Goal: Task Accomplishment & Management: Use online tool/utility

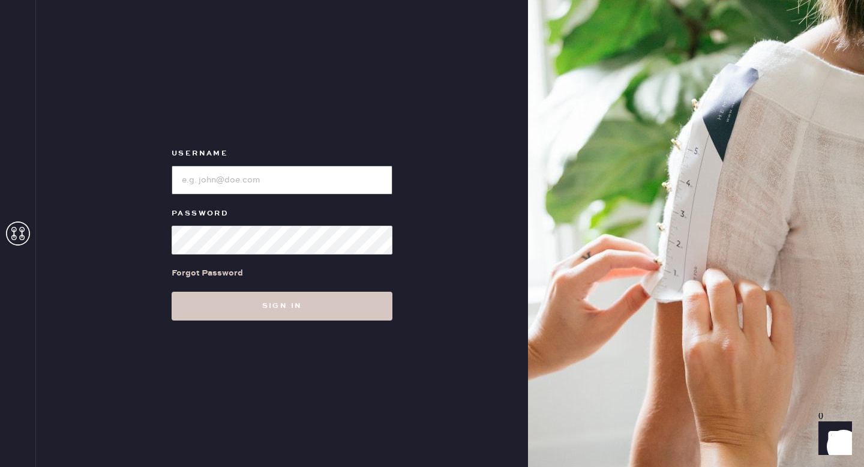
click at [244, 182] on input "loginName" at bounding box center [282, 180] width 221 height 29
click at [255, 170] on input "loginName" at bounding box center [282, 180] width 221 height 29
type input "reformationsantamonica"
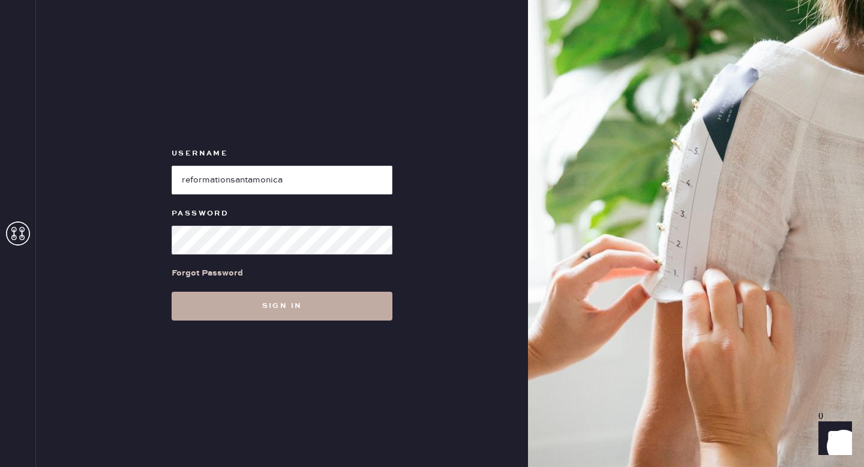
click at [250, 303] on button "Sign in" at bounding box center [282, 306] width 221 height 29
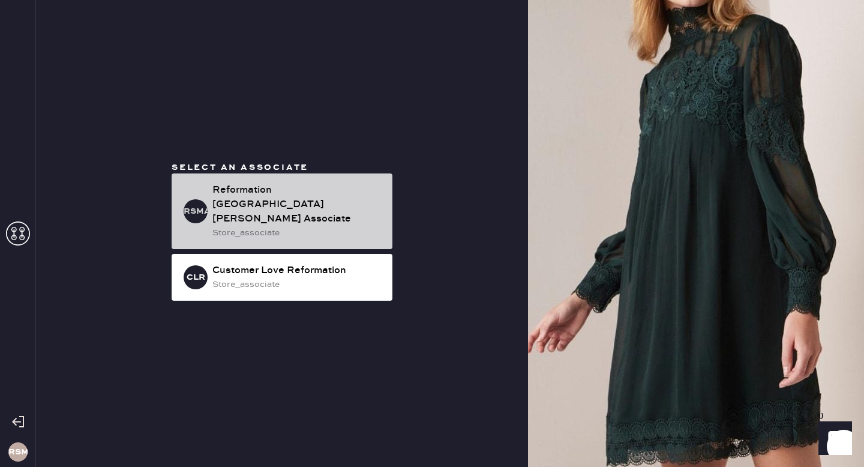
click at [318, 190] on div "Reformation [GEOGRAPHIC_DATA][PERSON_NAME] Associate" at bounding box center [297, 204] width 170 height 43
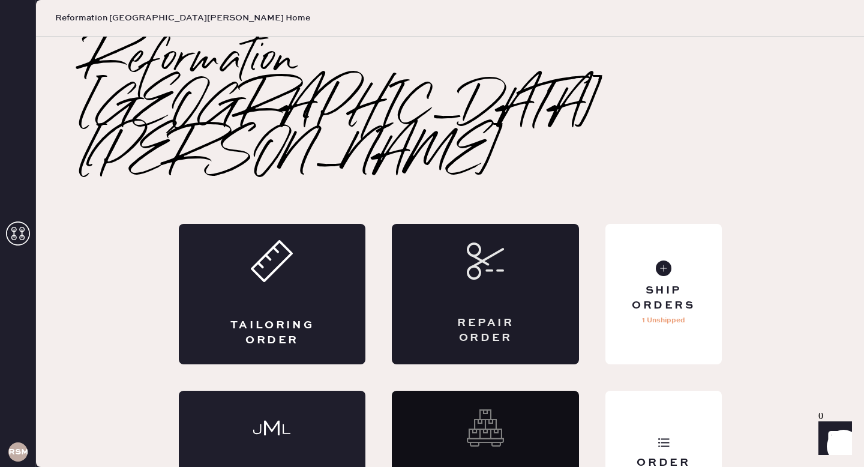
click at [565, 224] on div "Repair Order" at bounding box center [485, 294] width 187 height 140
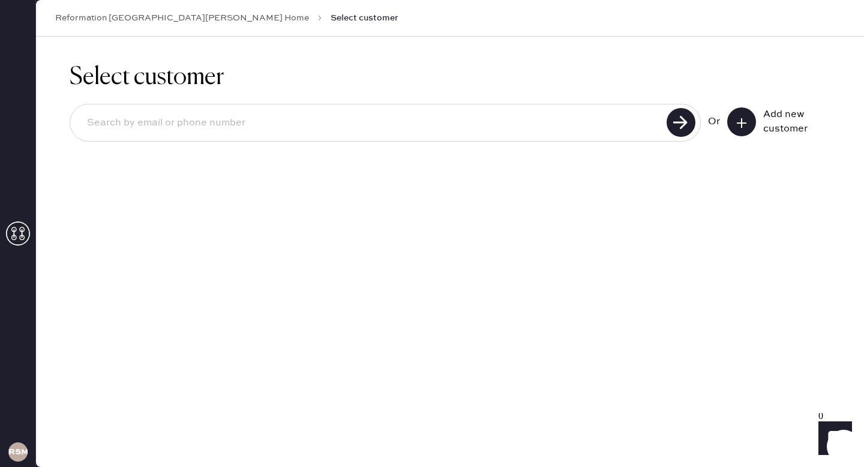
click at [478, 125] on input at bounding box center [370, 123] width 586 height 28
type input "[PERSON_NAME][EMAIL_ADDRESS][PERSON_NAME][DOMAIN_NAME]"
click at [667, 121] on use at bounding box center [681, 122] width 29 height 29
click at [685, 124] on use at bounding box center [681, 122] width 29 height 29
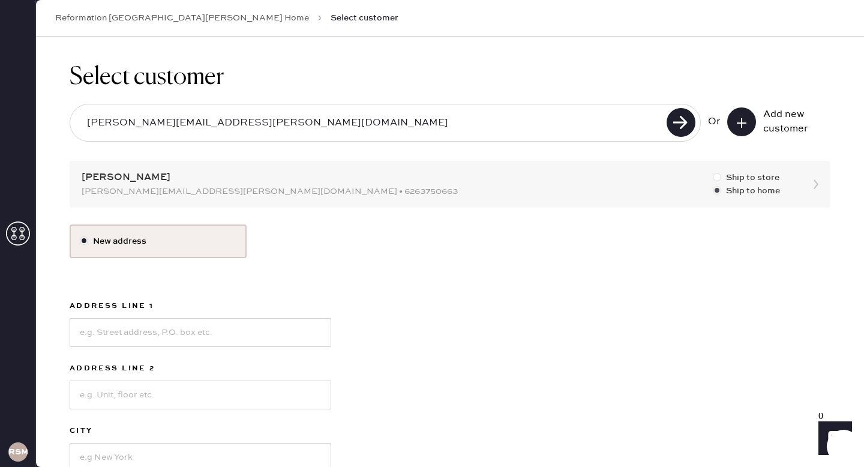
click at [718, 176] on div at bounding box center [717, 177] width 8 height 8
click at [714, 172] on input "Ship to store" at bounding box center [713, 171] width 1 height 1
radio input "true"
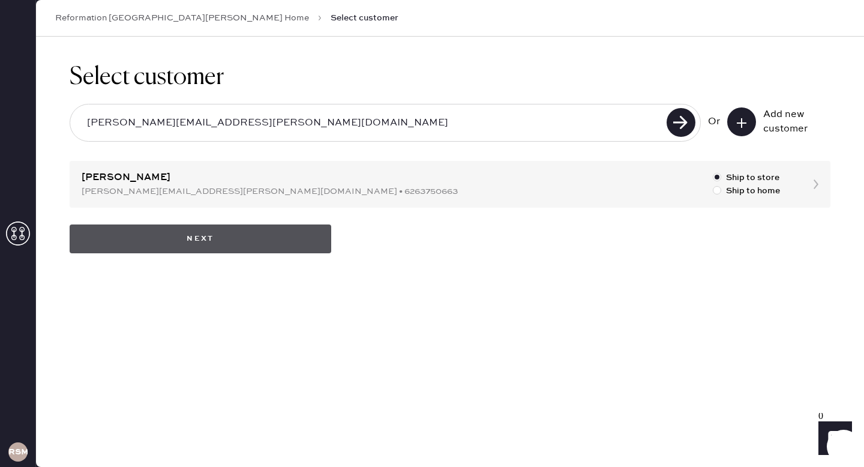
click at [300, 234] on button "Next" at bounding box center [201, 238] width 262 height 29
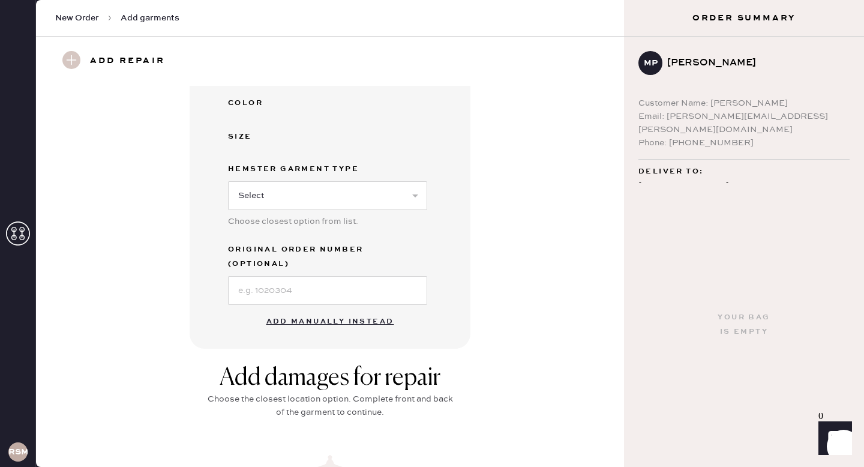
click at [329, 310] on button "Add manually instead" at bounding box center [330, 322] width 142 height 24
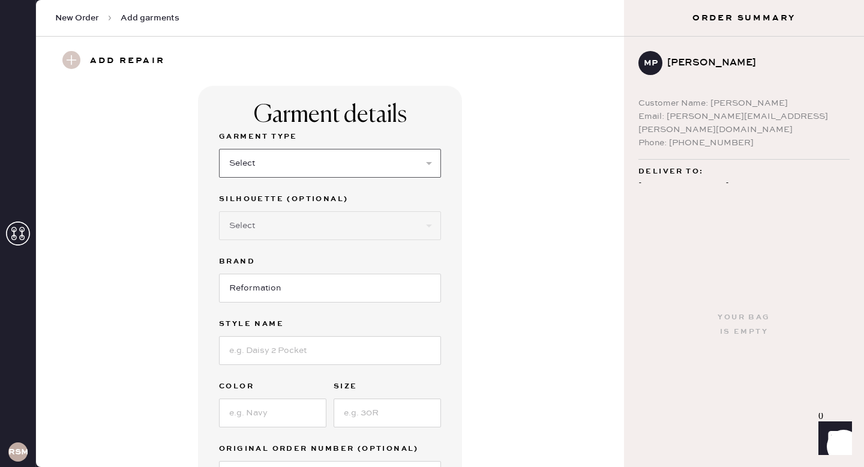
click at [385, 159] on select "Select Basic Skirt Jeans Leggings Pants Shorts Basic Sleeved Dress Basic Sleeve…" at bounding box center [330, 163] width 222 height 29
select select "11"
click at [311, 227] on select "Select Coat Casual Jacket Blazer Other" at bounding box center [330, 225] width 222 height 29
select select "other"
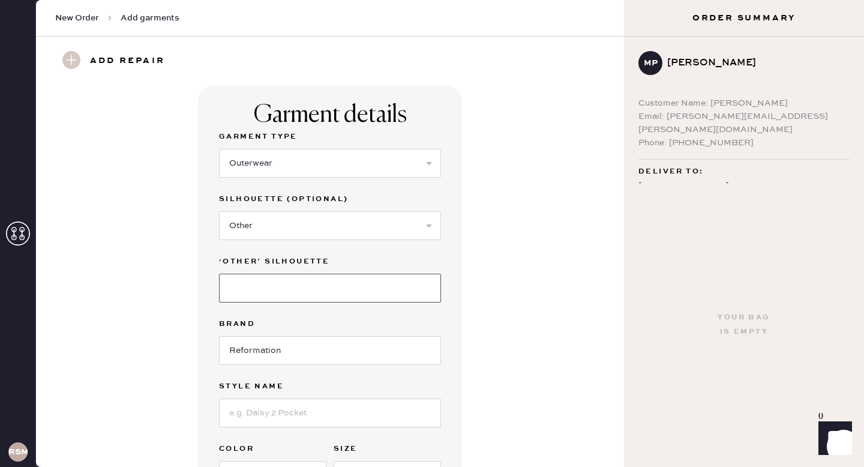
click at [285, 283] on input at bounding box center [330, 288] width 222 height 29
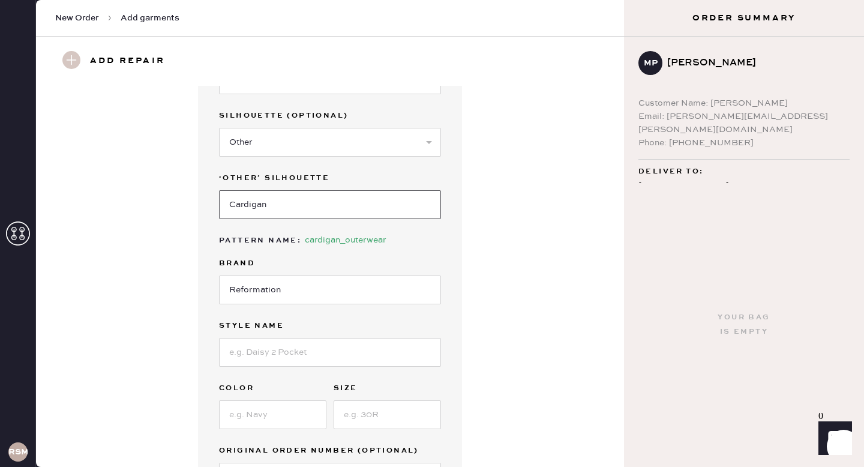
scroll to position [84, 0]
type input "Cardigan"
click at [296, 360] on input at bounding box center [330, 351] width 222 height 29
click at [240, 349] on input at bounding box center [330, 351] width 222 height 29
paste input "[PERSON_NAME] Crew Cardigan"
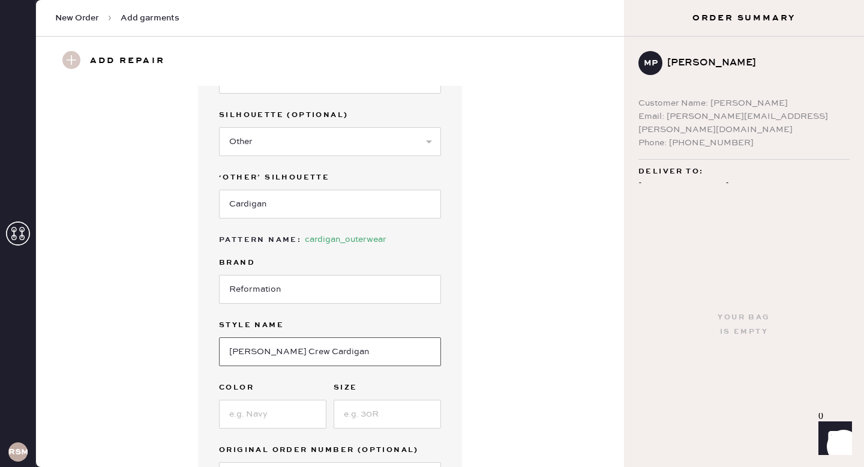
type input "[PERSON_NAME] Crew Cardigan"
click at [243, 409] on input at bounding box center [272, 414] width 107 height 29
click at [303, 417] on input at bounding box center [272, 414] width 107 height 29
paste input "White Pointelle"
type input "White Pointelle"
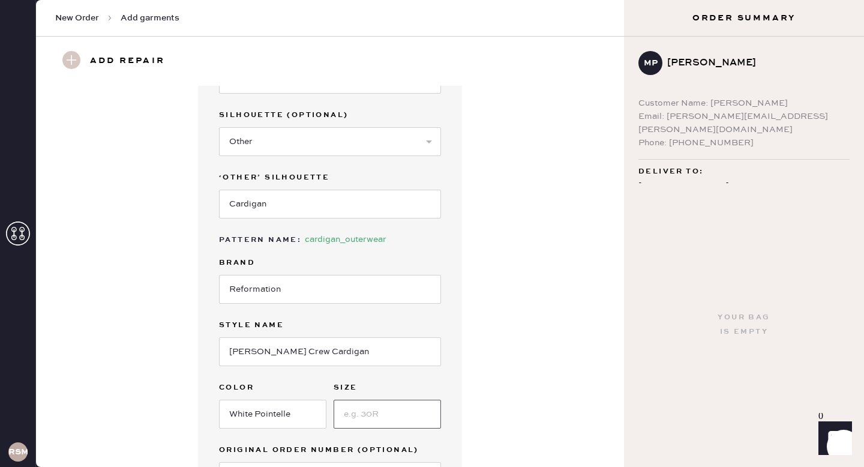
click at [393, 424] on input at bounding box center [387, 414] width 107 height 29
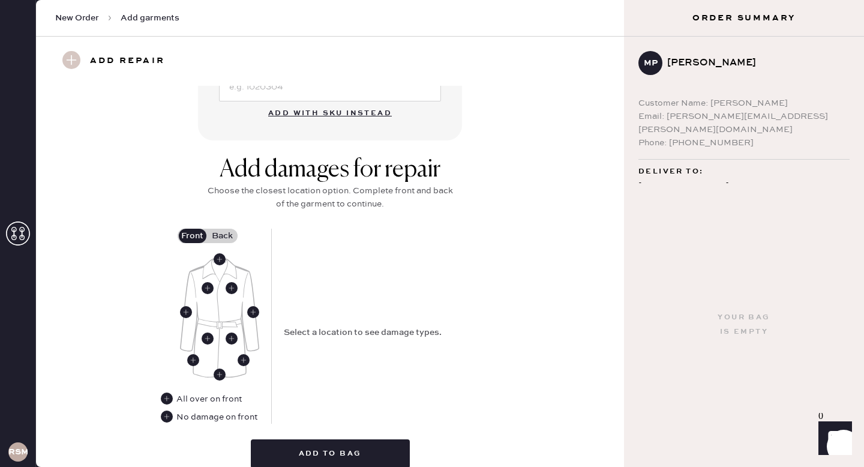
scroll to position [494, 0]
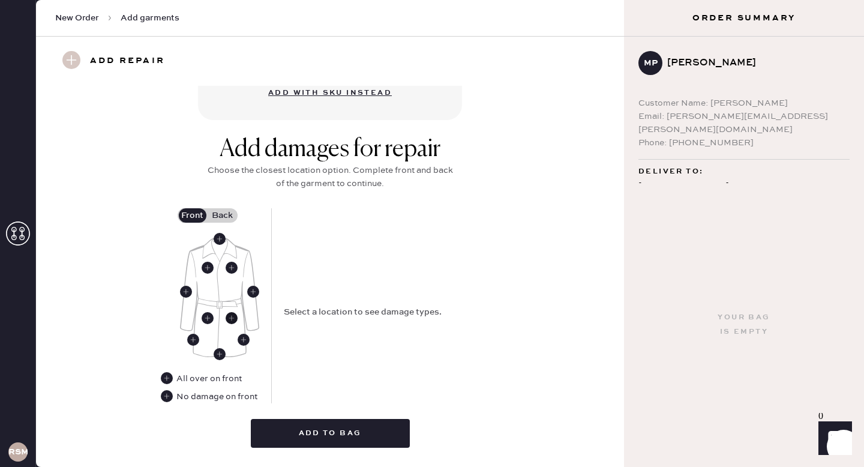
type input "XS"
click at [230, 319] on use at bounding box center [232, 318] width 12 height 12
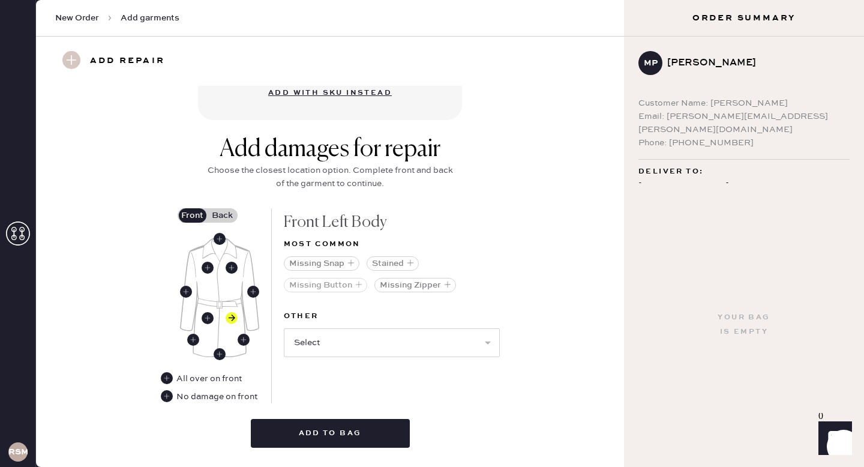
click at [355, 283] on icon "button" at bounding box center [358, 284] width 7 height 7
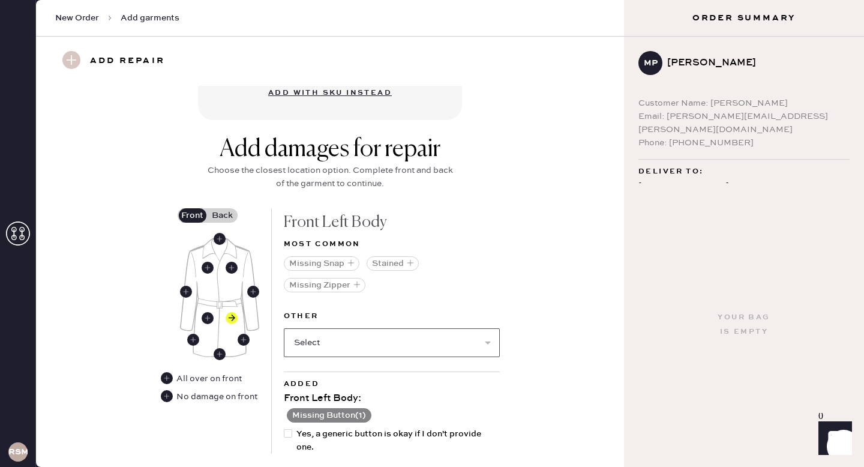
click at [325, 342] on select "Select Broken / Ripped Hem Broken Beads Broken Belt Loop Broken Button Broken E…" at bounding box center [392, 342] width 216 height 29
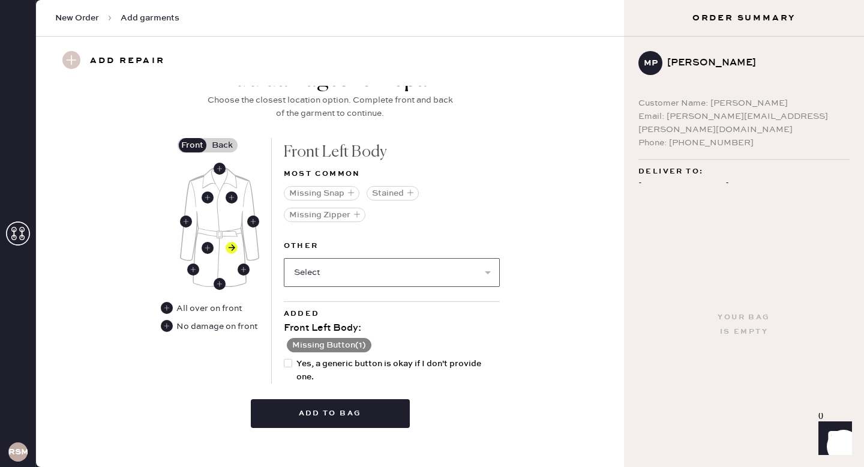
scroll to position [568, 0]
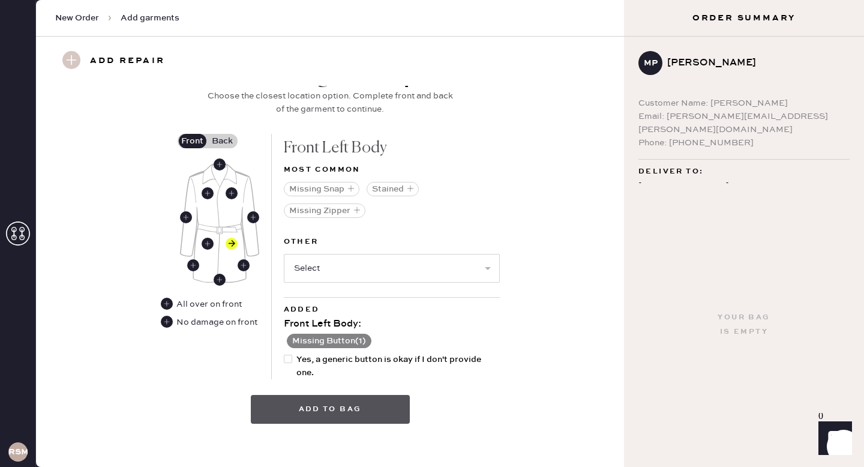
click at [325, 413] on button "Add to bag" at bounding box center [330, 409] width 159 height 29
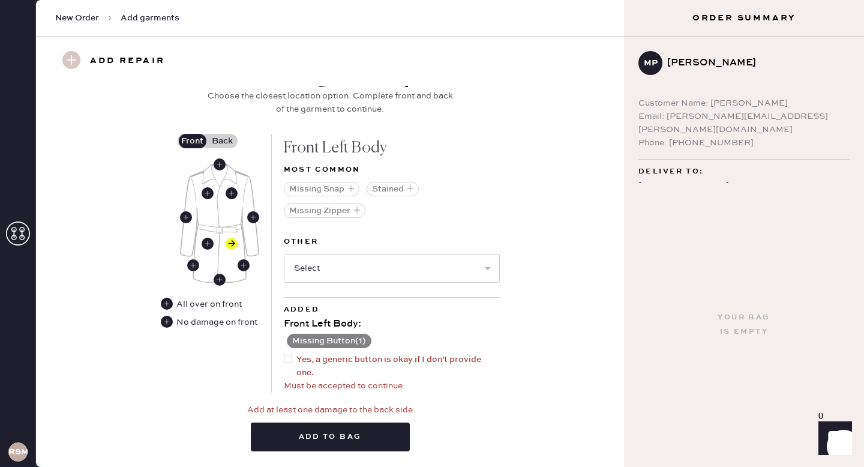
click at [289, 358] on div at bounding box center [288, 359] width 8 height 8
click at [285, 354] on input "Yes, a generic button is okay if I don't provide one." at bounding box center [284, 353] width 1 height 1
checkbox input "true"
click at [311, 435] on button "Add to bag" at bounding box center [330, 437] width 159 height 29
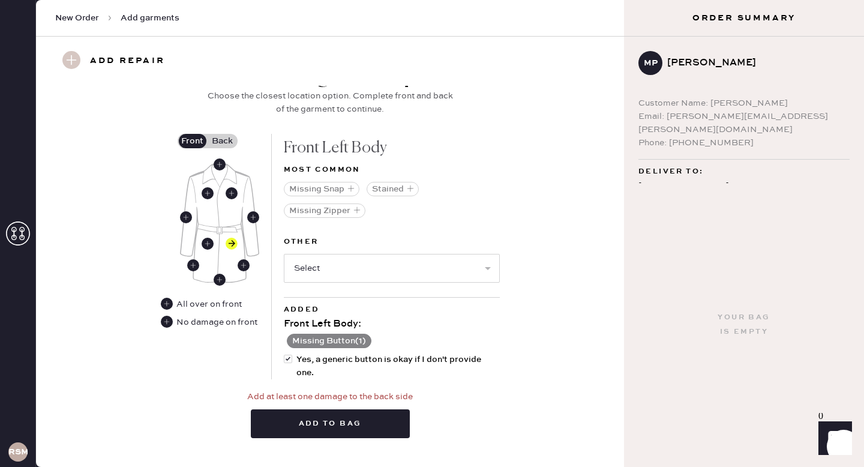
click at [226, 140] on label "Back" at bounding box center [223, 141] width 30 height 14
click at [223, 141] on input "Back" at bounding box center [223, 141] width 0 height 0
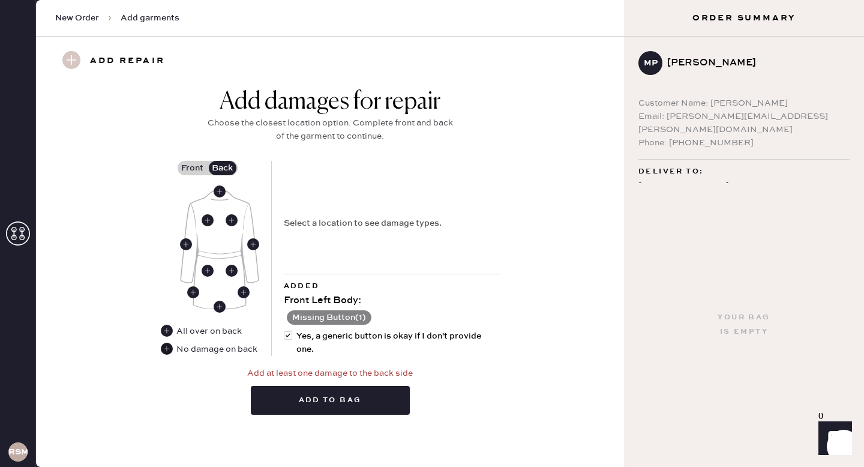
click at [168, 351] on use at bounding box center [167, 349] width 12 height 12
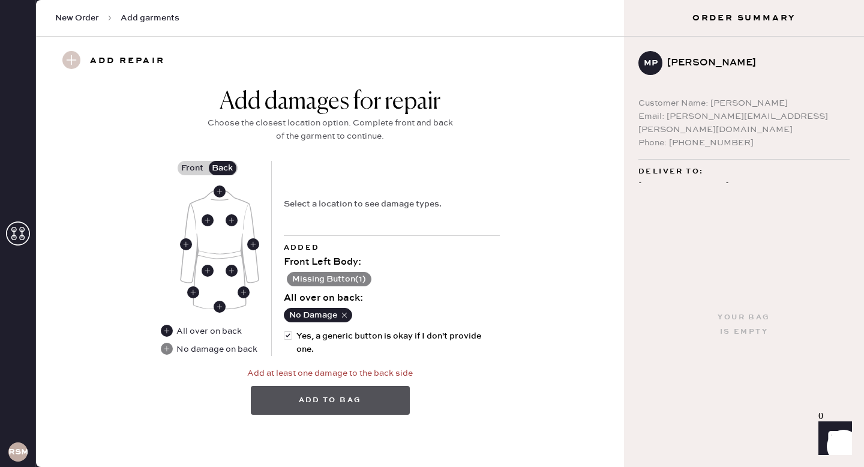
click at [365, 394] on button "Add to bag" at bounding box center [330, 400] width 159 height 29
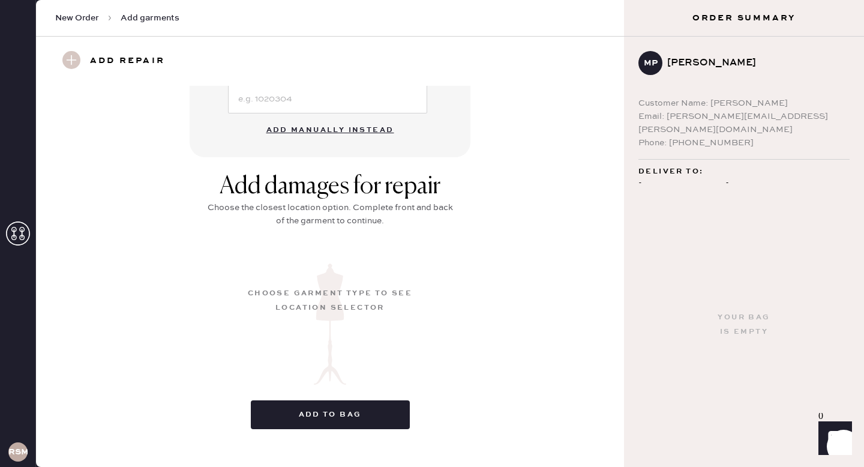
scroll to position [124, 0]
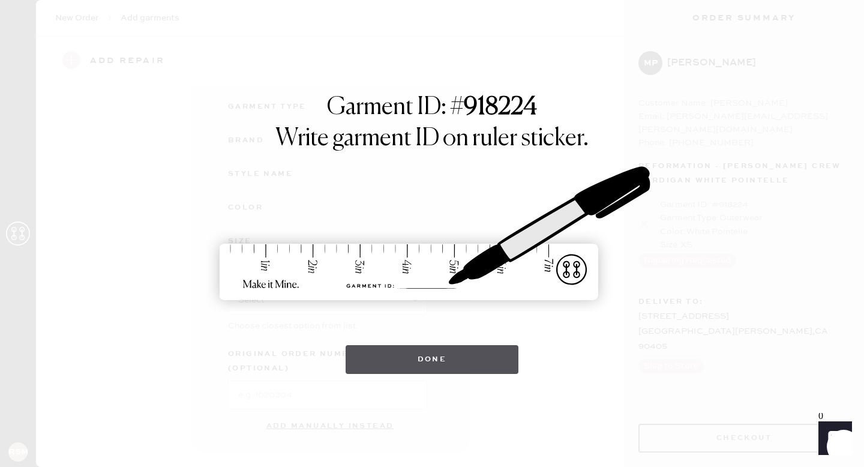
click at [484, 362] on button "Done" at bounding box center [432, 359] width 173 height 29
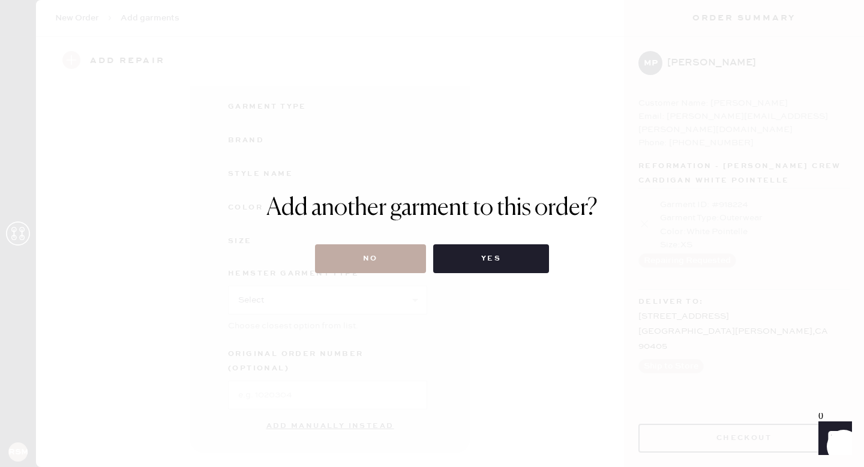
click at [395, 263] on button "No" at bounding box center [370, 258] width 111 height 29
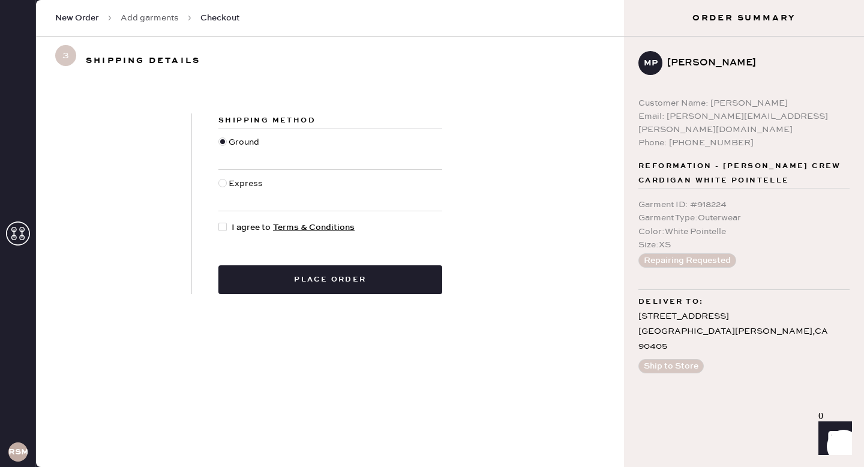
click at [223, 225] on div at bounding box center [222, 227] width 8 height 8
click at [219, 221] on input "I agree to Terms & Conditions" at bounding box center [218, 221] width 1 height 1
checkbox input "true"
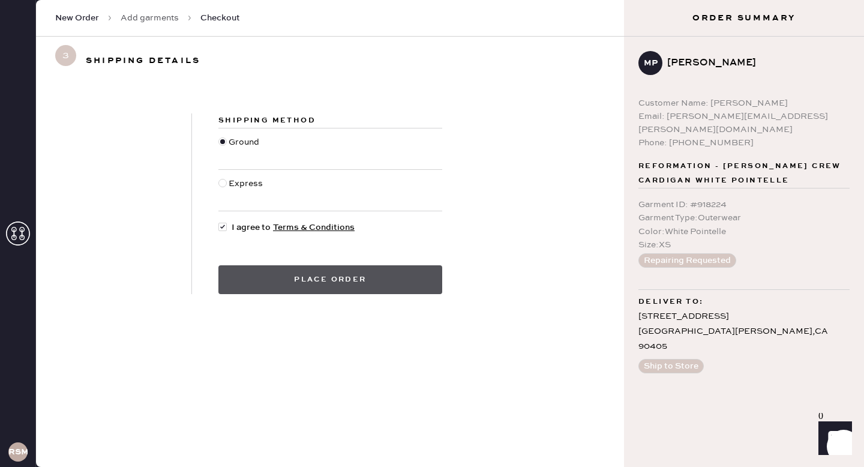
click at [283, 292] on button "Place order" at bounding box center [330, 279] width 224 height 29
